Goal: Transaction & Acquisition: Purchase product/service

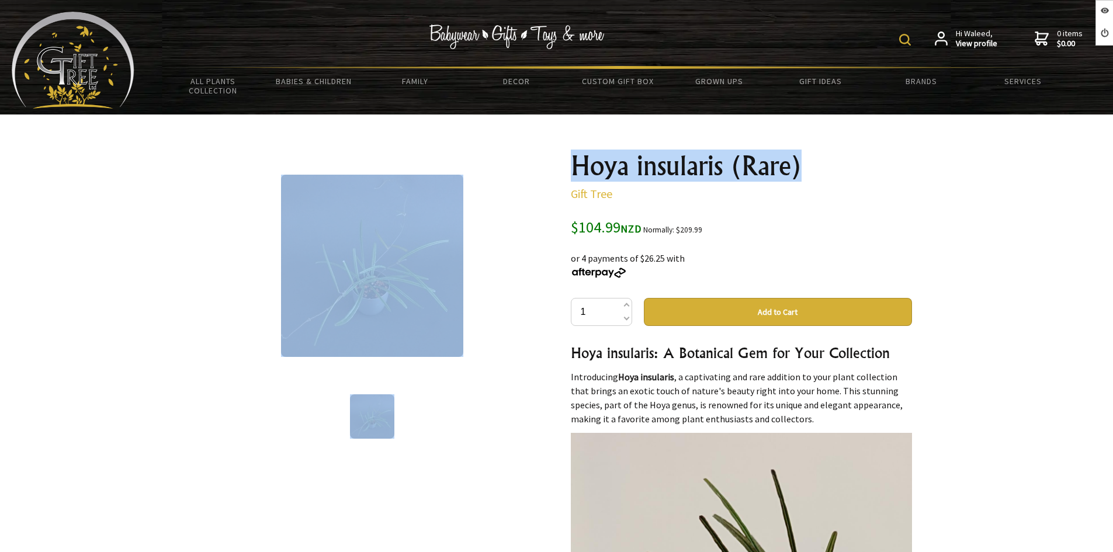
drag, startPoint x: 750, startPoint y: 162, endPoint x: 556, endPoint y: 160, distance: 193.9
click at [556, 160] on div "1 /1 Hoya insularis (Rare) Gift Tree $104.99 NZD Normally: $209.99 50 % OFF: $1…" at bounding box center [556, 487] width 729 height 689
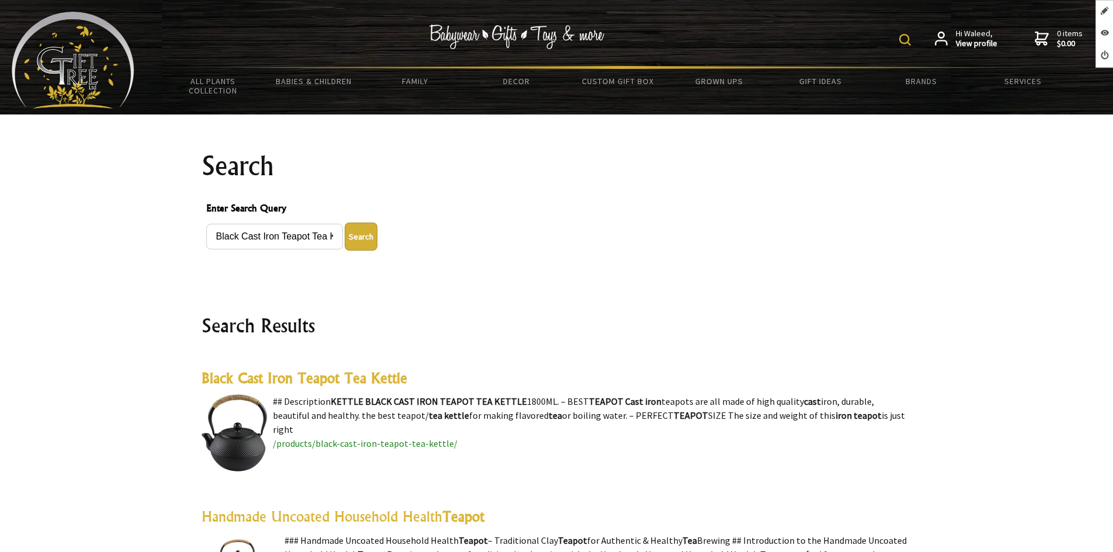
click at [371, 381] on highlight "Black Cast Iron Teapot Tea Kettle" at bounding box center [305, 378] width 206 height 18
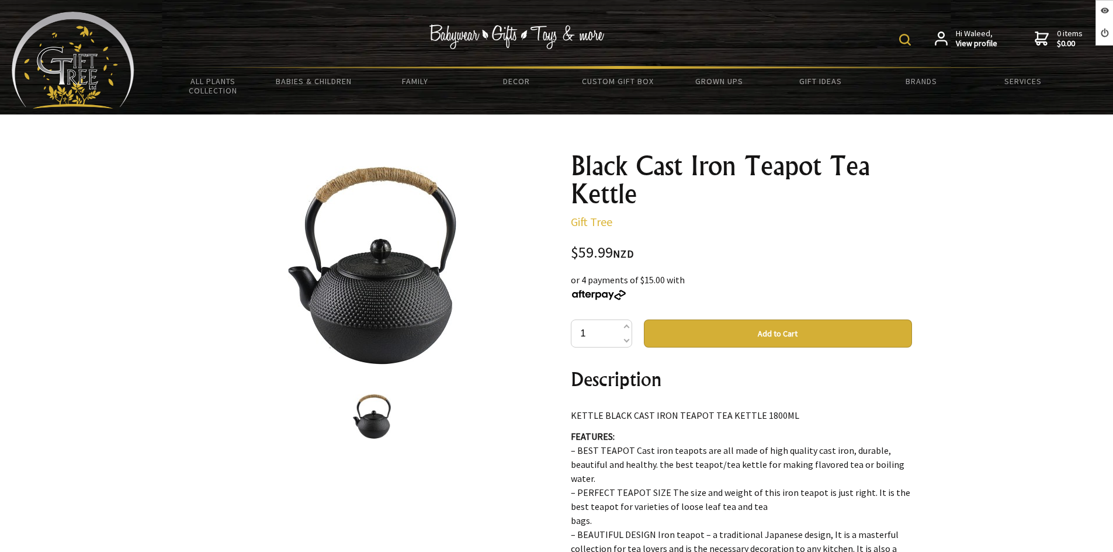
click at [907, 33] on form at bounding box center [907, 39] width 17 height 20
click at [904, 39] on img at bounding box center [905, 40] width 12 height 12
click at [849, 30] on input "text" at bounding box center [868, 39] width 95 height 20
paste input "Fashion Hollowed Heart Shape Ring For Women"
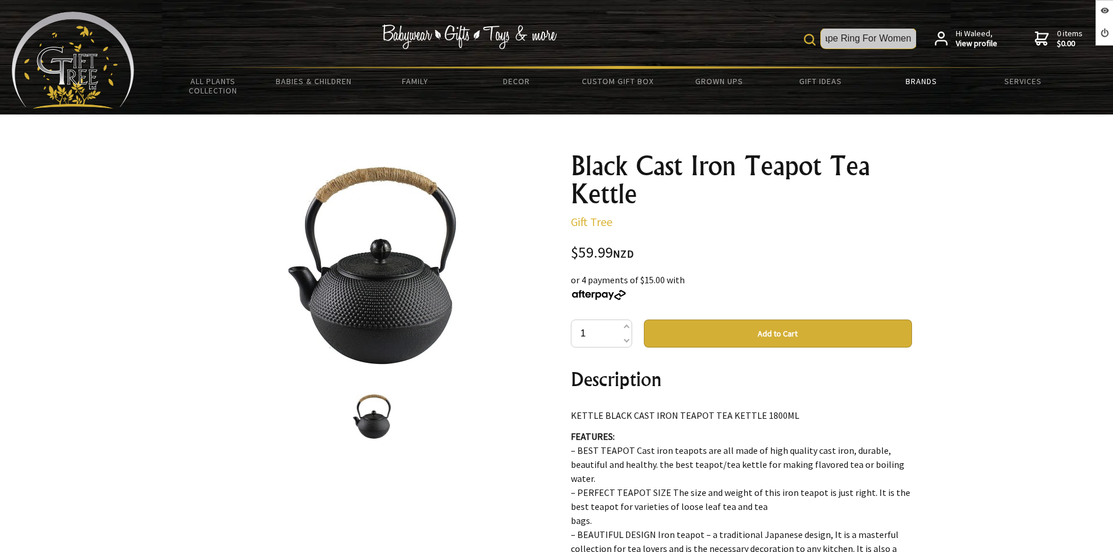
type input "Fashion Hollowed Heart Shape Ring For Women"
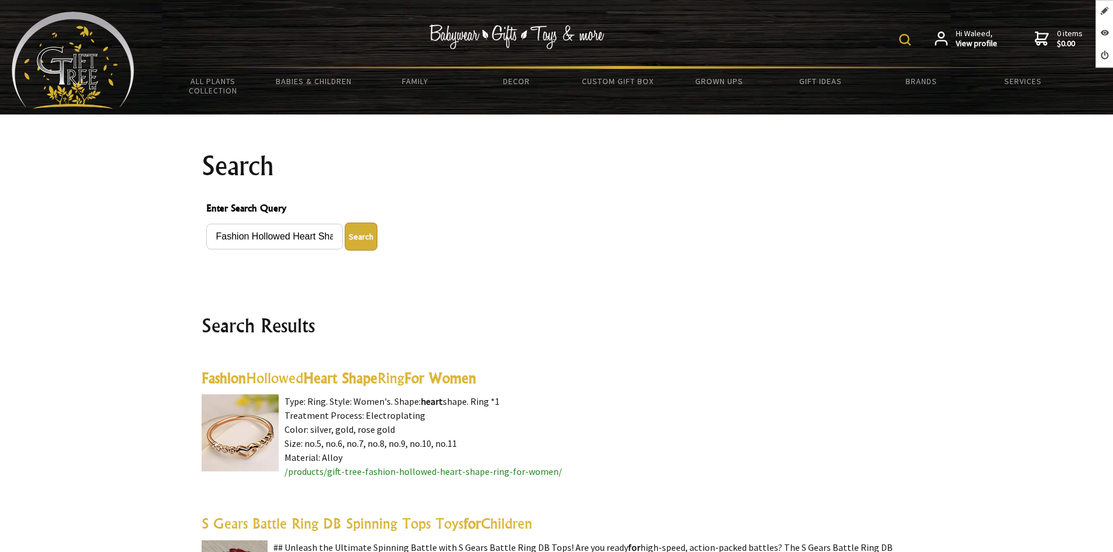
click at [371, 381] on highlight "Heart Shape" at bounding box center [340, 378] width 74 height 18
